Goal: Information Seeking & Learning: Learn about a topic

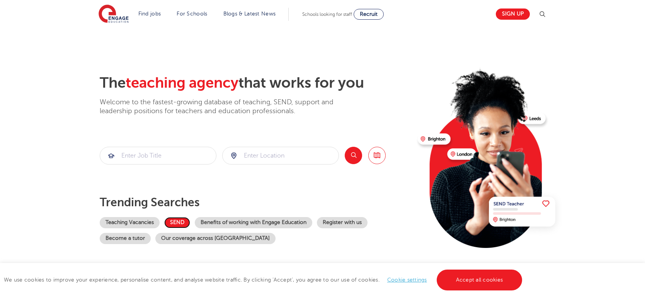
click at [180, 222] on link "SEND" at bounding box center [177, 222] width 26 height 11
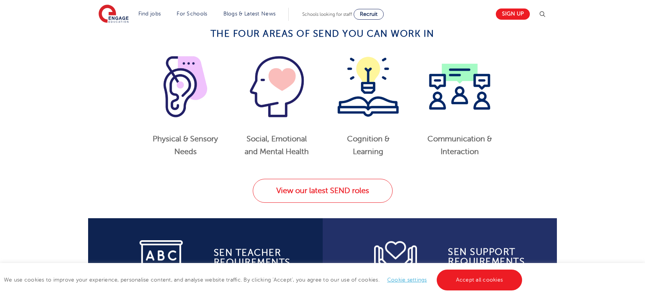
scroll to position [380, 0]
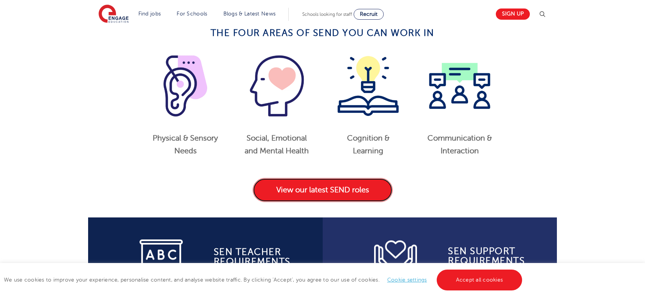
click at [287, 193] on link "View our latest SEND roles" at bounding box center [323, 190] width 140 height 24
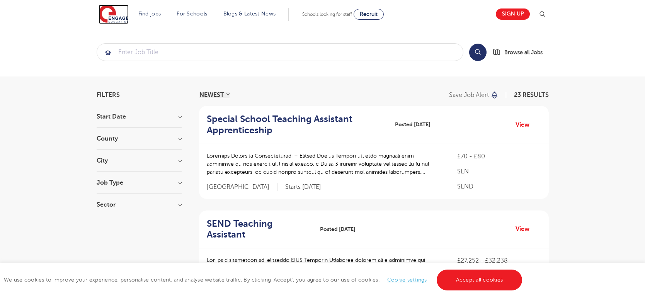
click at [114, 11] on img at bounding box center [113, 14] width 30 height 19
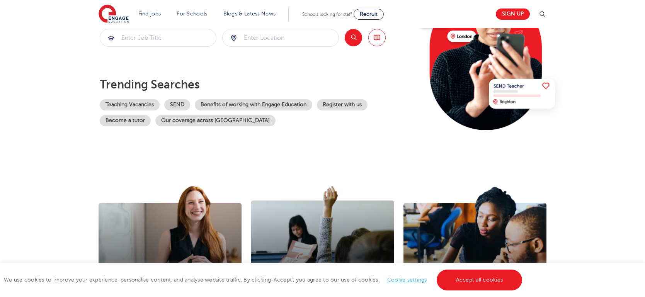
scroll to position [119, 0]
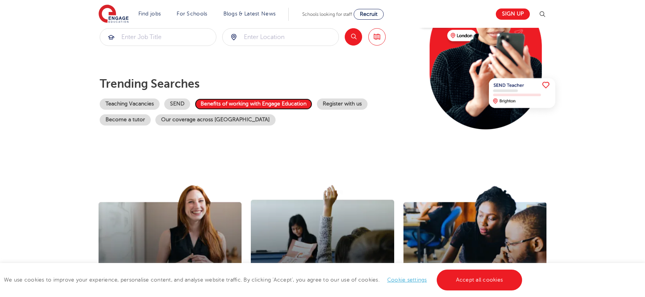
click at [227, 106] on link "Benefits of working with Engage Education" at bounding box center [253, 103] width 117 height 11
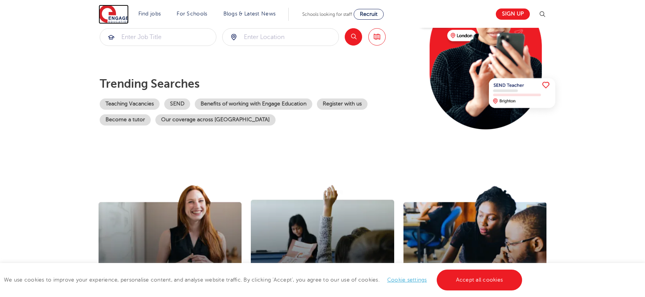
click at [113, 14] on img at bounding box center [113, 14] width 30 height 19
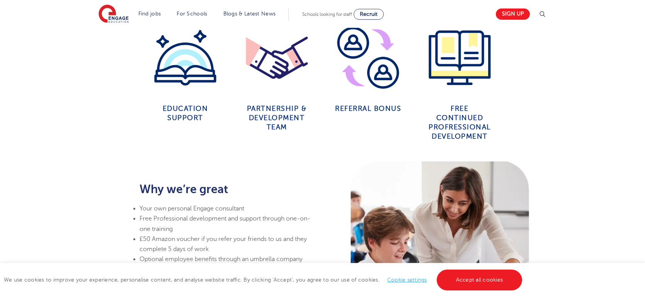
scroll to position [444, 0]
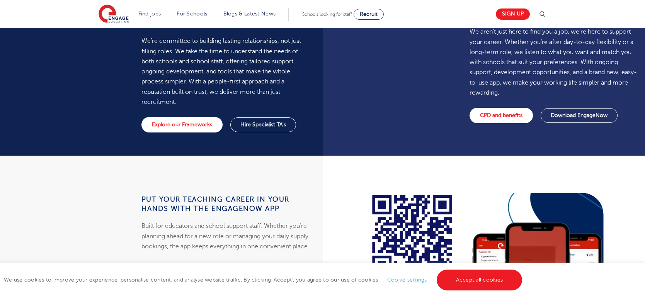
scroll to position [623, 0]
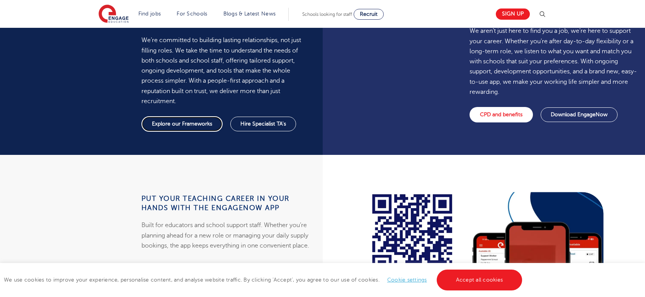
click at [203, 116] on link "Explore our Frameworks" at bounding box center [181, 123] width 81 height 15
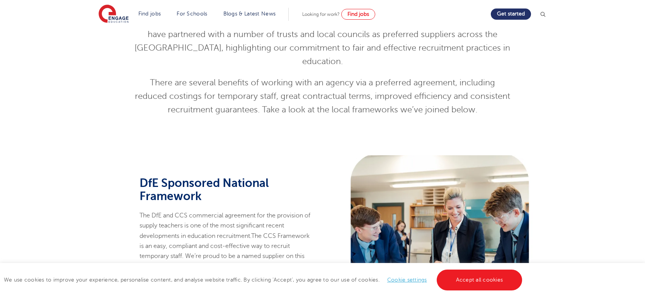
scroll to position [256, 0]
